Goal: Book appointment/travel/reservation

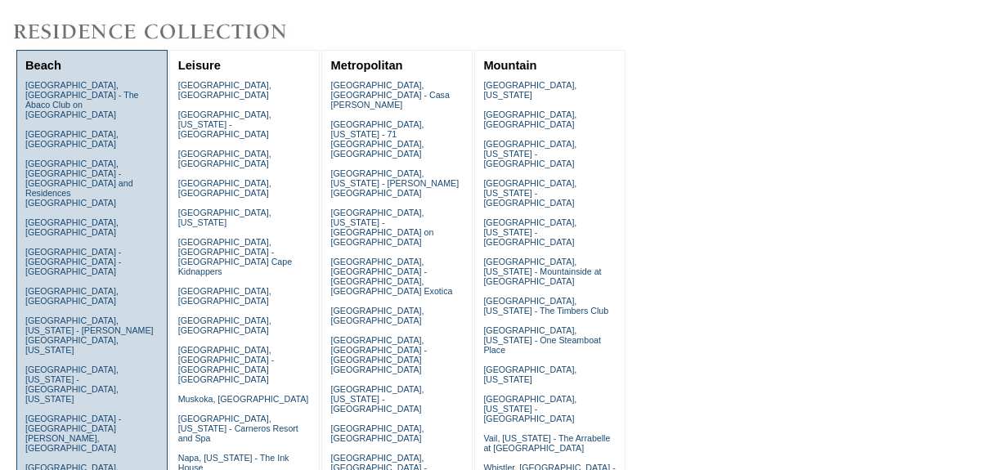
scroll to position [74, 0]
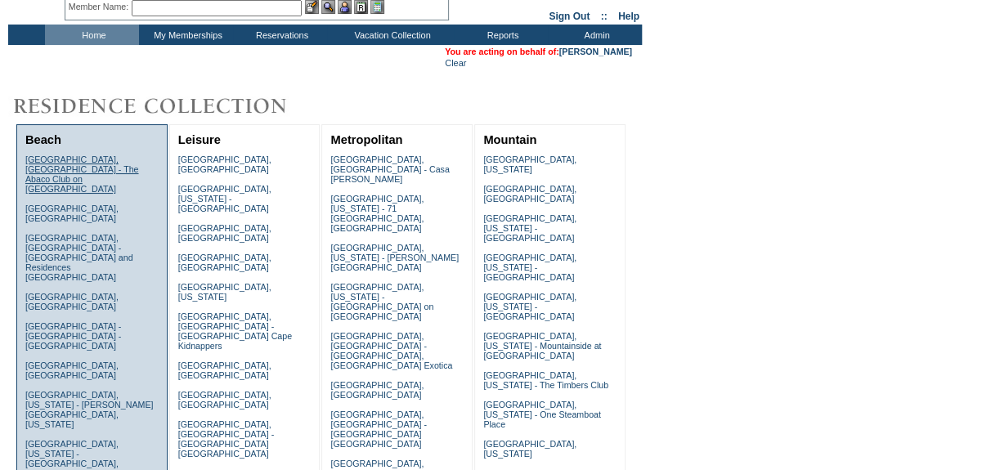
click at [87, 159] on link "[GEOGRAPHIC_DATA], [GEOGRAPHIC_DATA] - The Abaco Club on [GEOGRAPHIC_DATA]" at bounding box center [82, 174] width 114 height 39
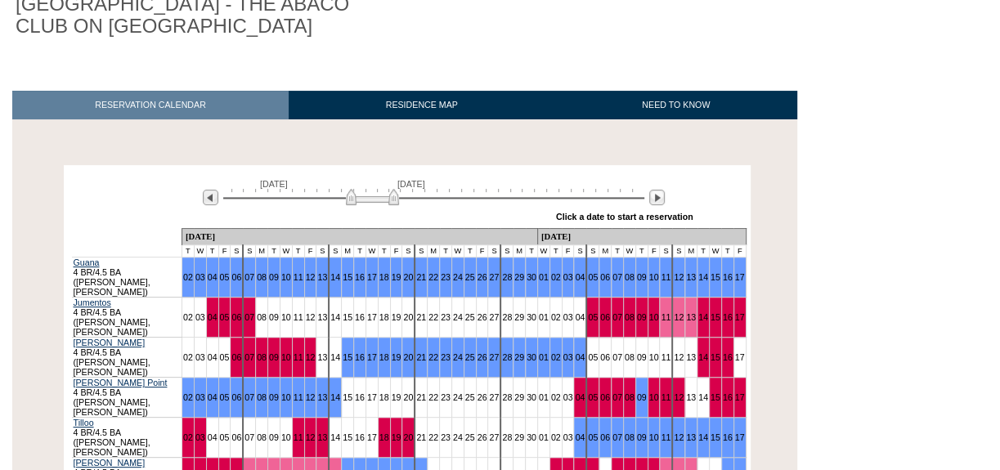
scroll to position [222, 0]
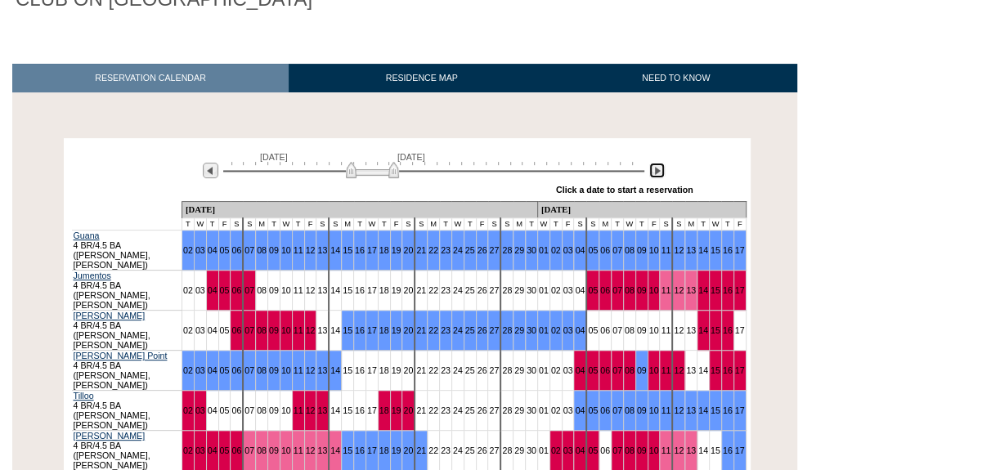
click at [657, 163] on img at bounding box center [657, 171] width 16 height 16
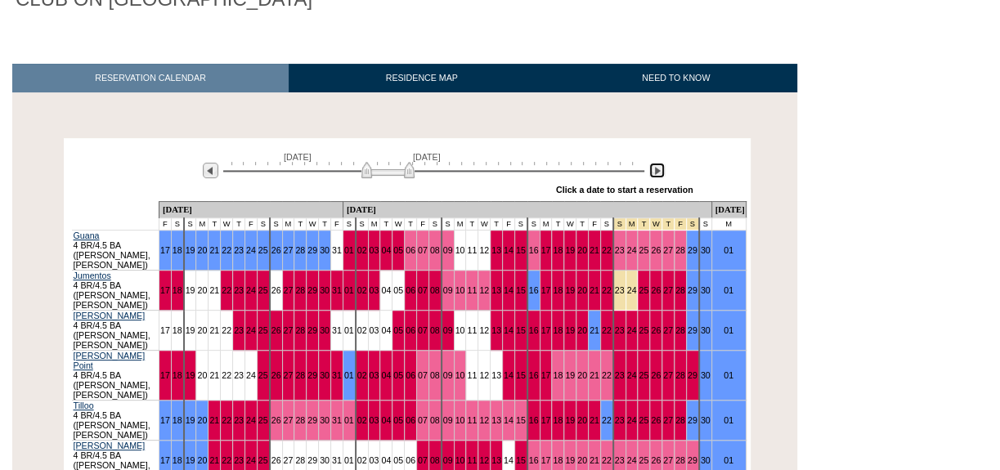
click at [657, 163] on img at bounding box center [657, 171] width 16 height 16
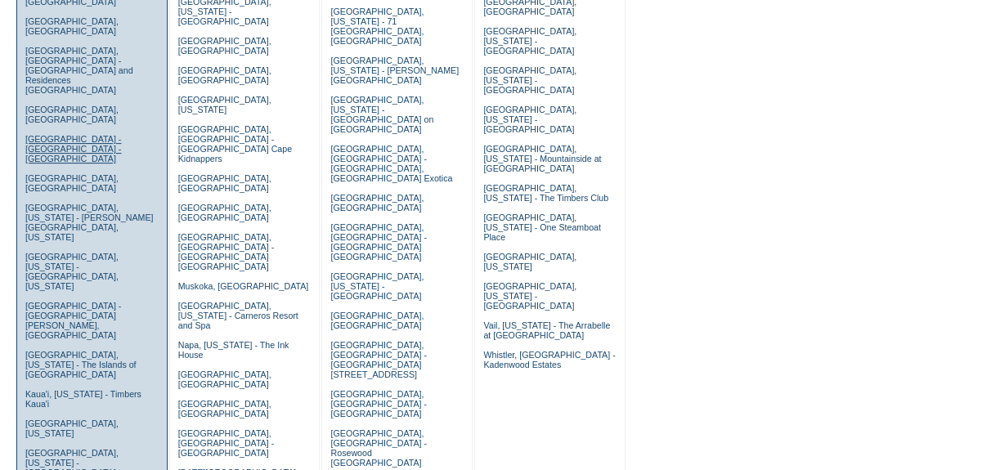
scroll to position [295, 0]
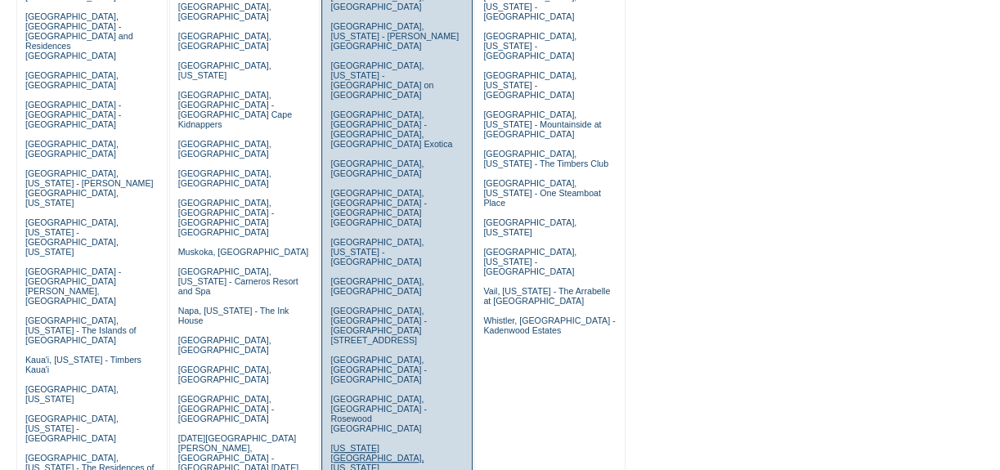
click at [351, 443] on link "New York City, New York - Park Avenue Place" at bounding box center [376, 462] width 93 height 39
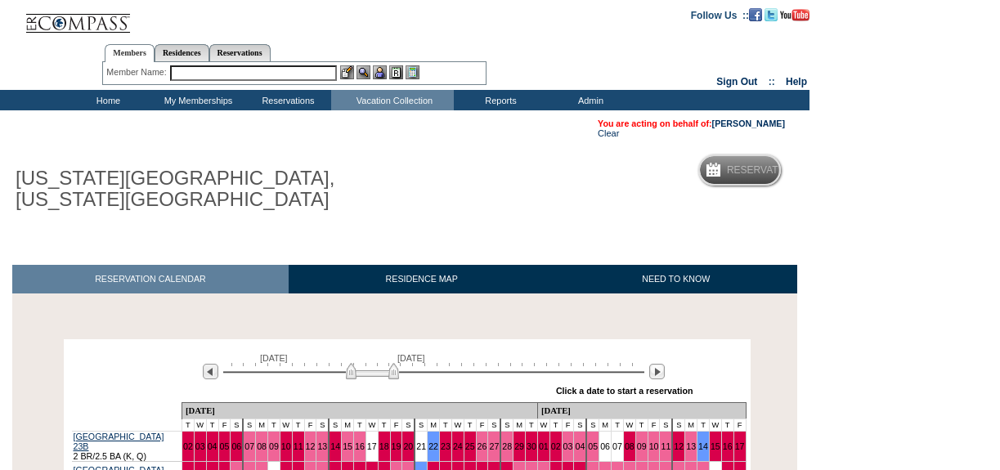
scroll to position [181, 0]
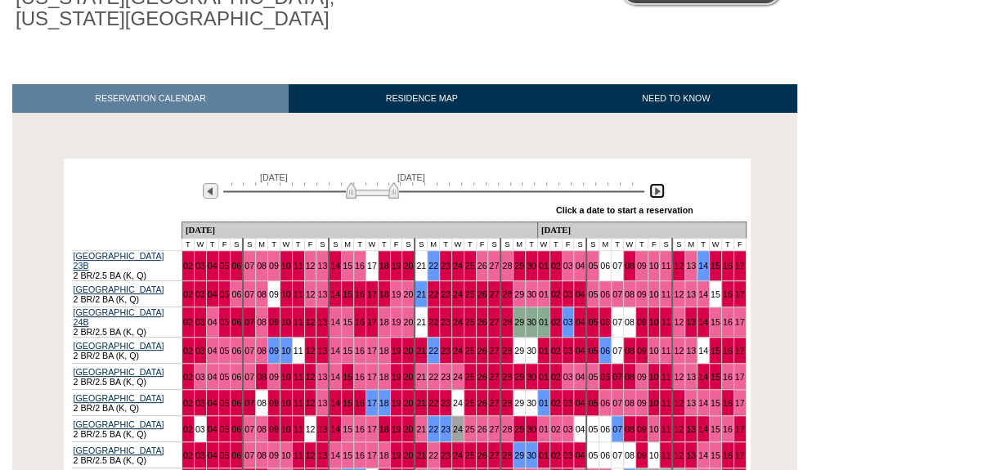
click at [657, 195] on img at bounding box center [657, 191] width 16 height 16
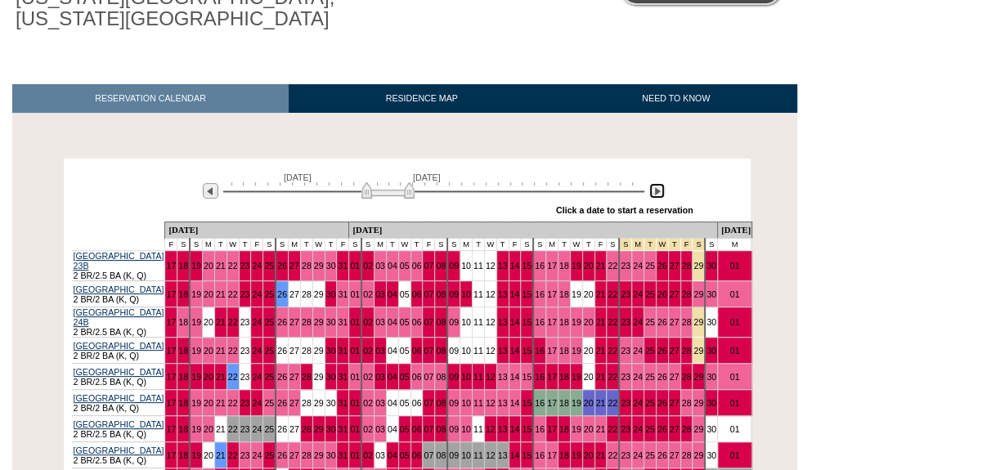
click at [657, 195] on img at bounding box center [657, 191] width 16 height 16
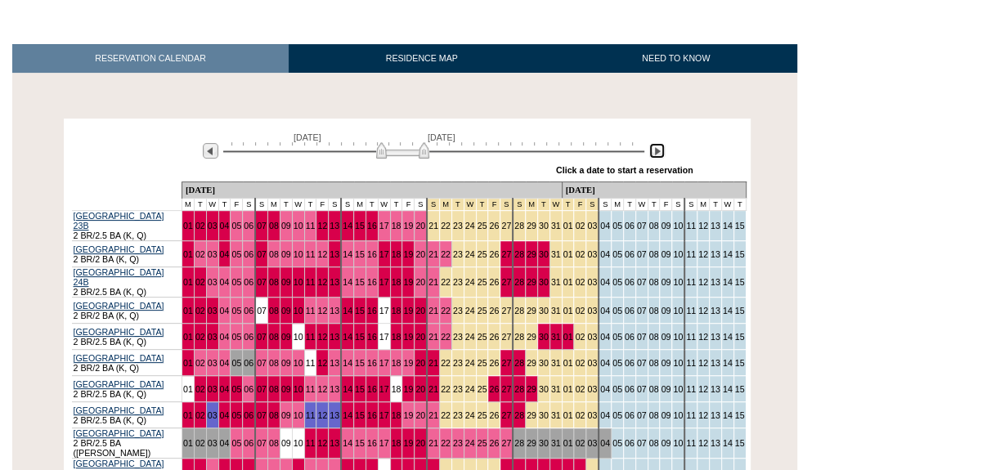
scroll to position [255, 0]
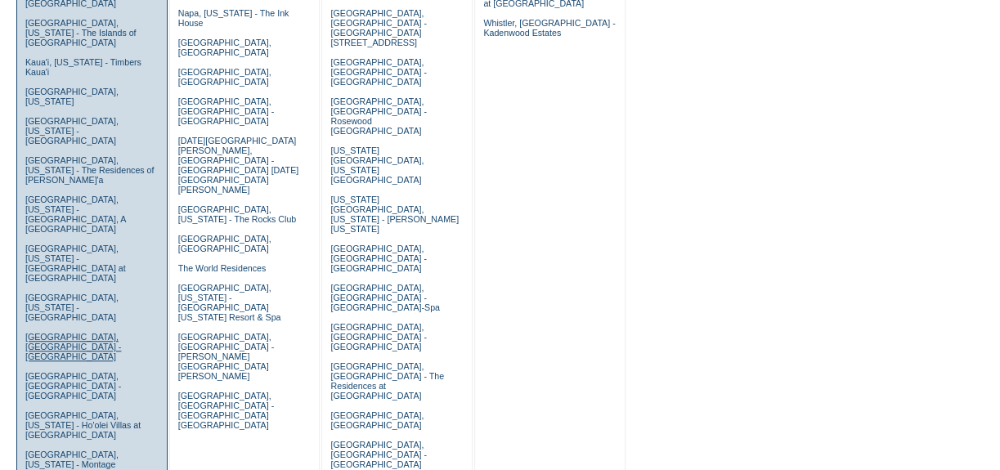
scroll to position [667, 0]
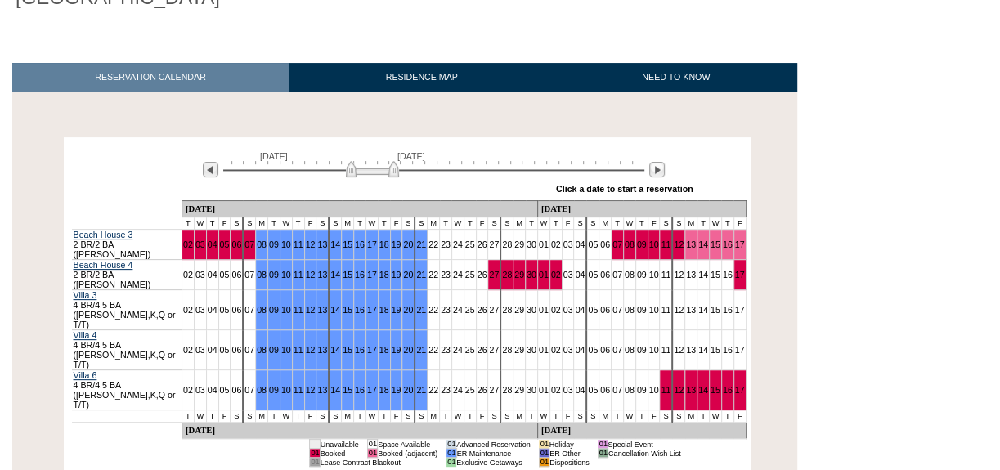
scroll to position [222, 0]
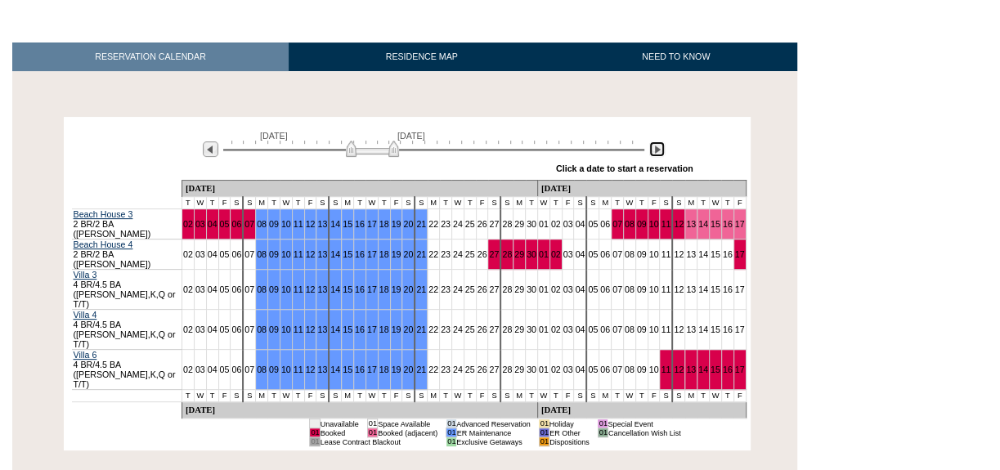
click at [654, 151] on img at bounding box center [657, 149] width 16 height 16
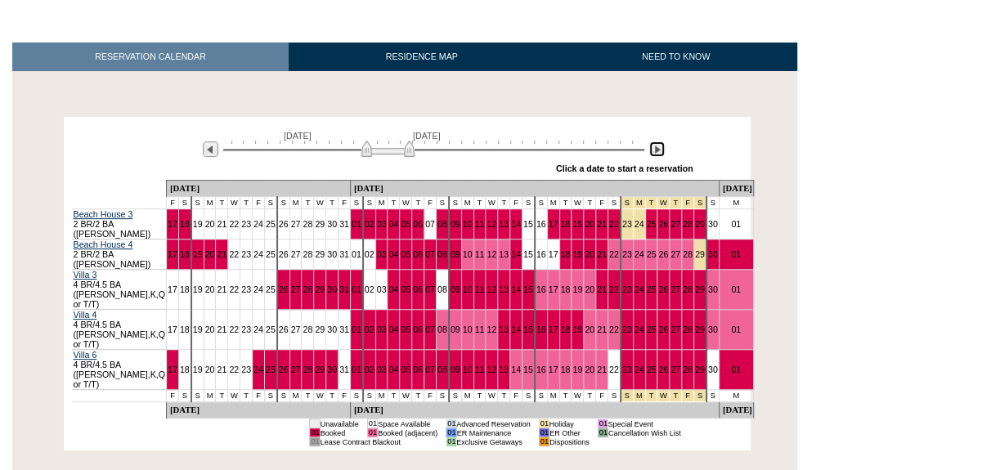
click at [654, 151] on img at bounding box center [657, 149] width 16 height 16
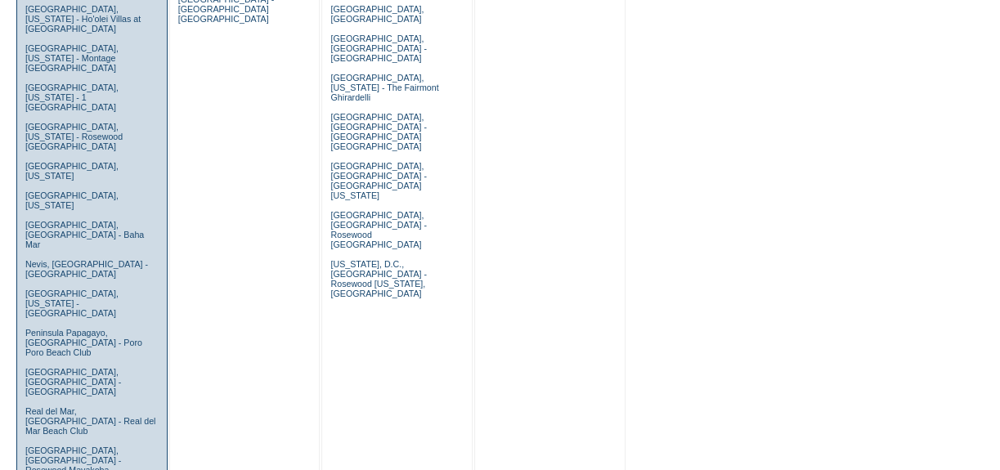
scroll to position [965, 0]
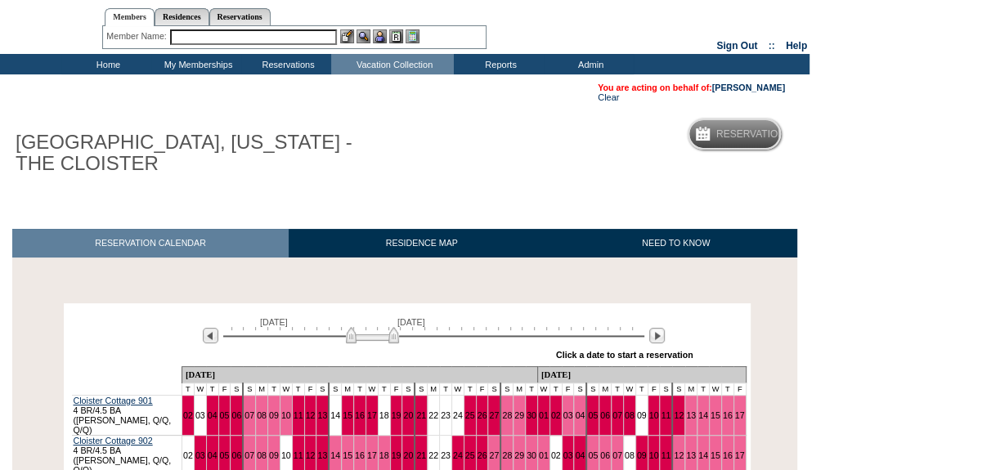
scroll to position [106, 0]
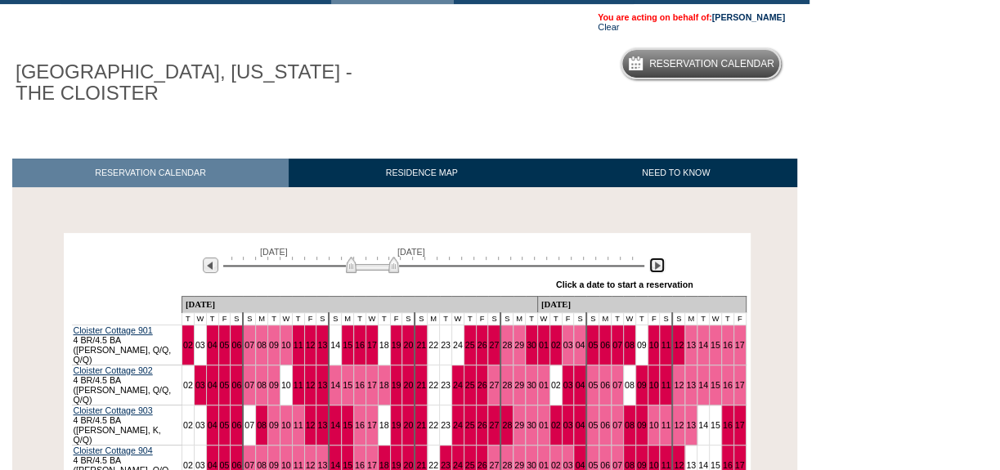
click at [654, 261] on img at bounding box center [657, 266] width 16 height 16
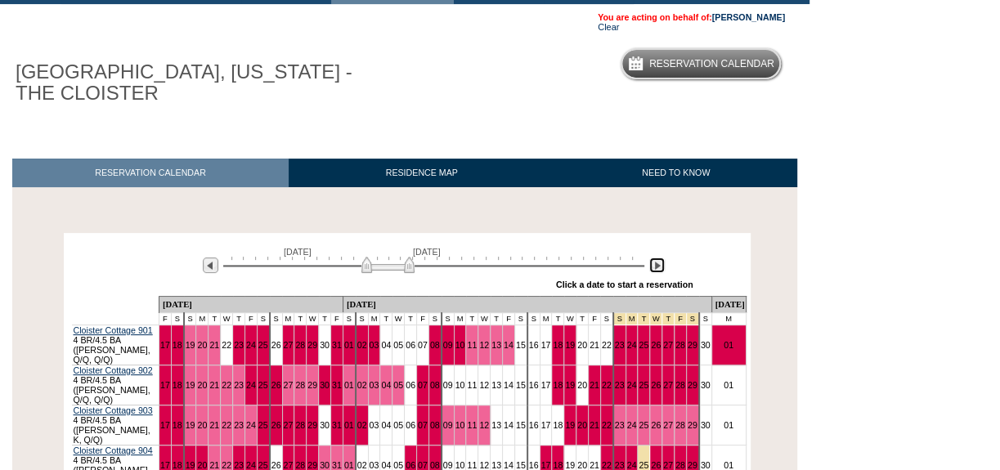
click at [654, 261] on img at bounding box center [657, 266] width 16 height 16
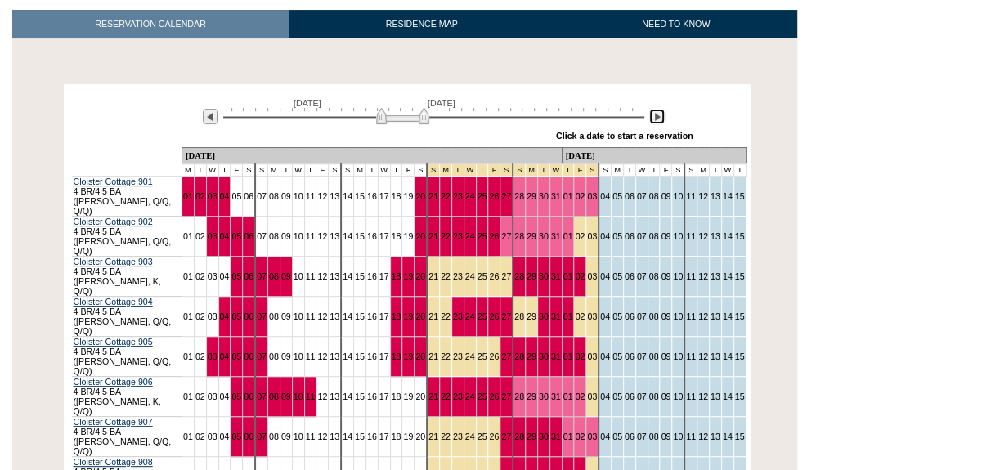
scroll to position [329, 0]
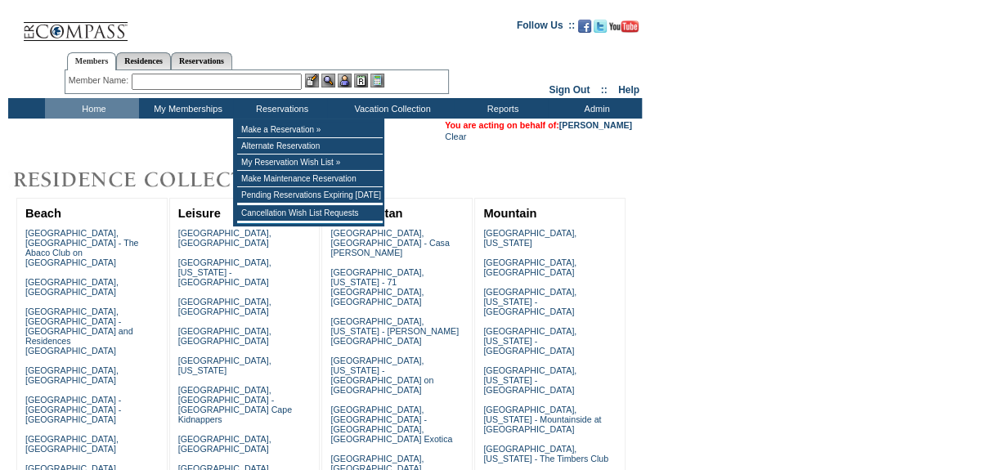
click at [267, 81] on input "text" at bounding box center [217, 82] width 170 height 16
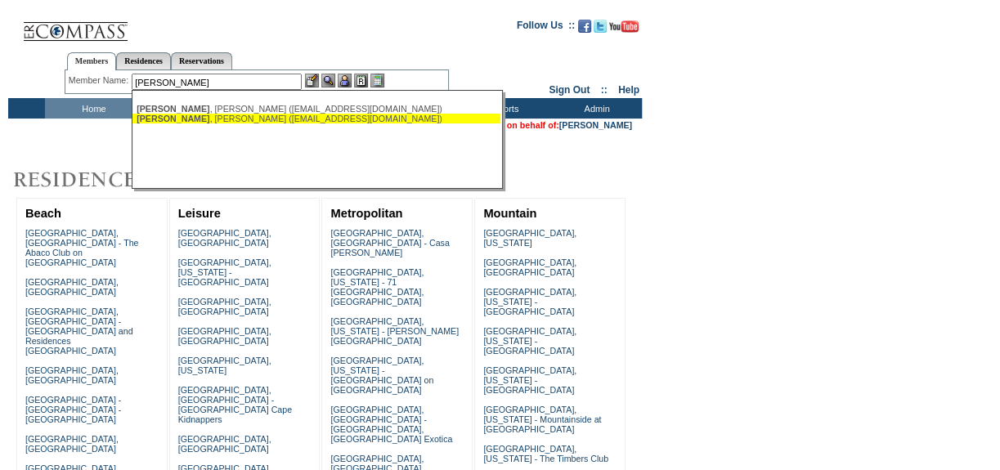
click at [235, 115] on div "Stabile , Frank (frankbethstabile@aol.com)" at bounding box center [317, 119] width 360 height 10
type input "Stabile, Frank (frankbethstabile@aol.com)"
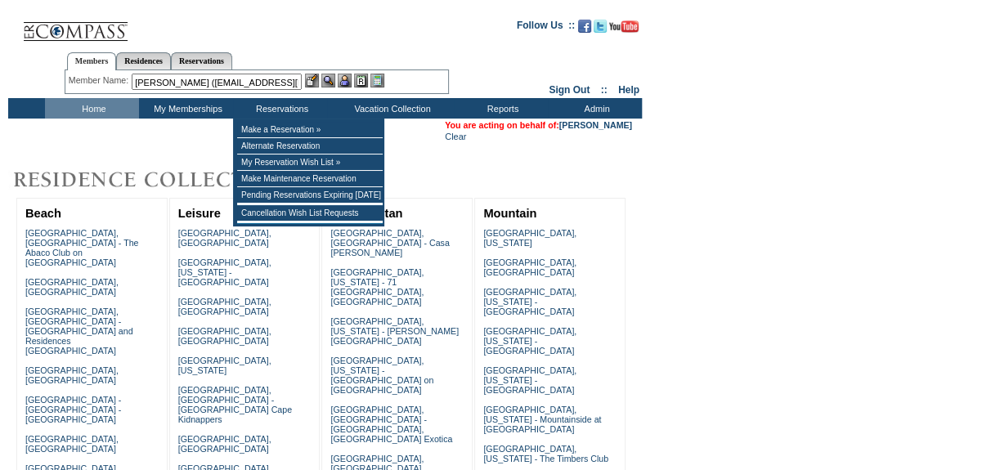
click at [346, 82] on img at bounding box center [345, 81] width 14 height 14
click at [331, 80] on img at bounding box center [328, 81] width 14 height 14
